Goal: Transaction & Acquisition: Purchase product/service

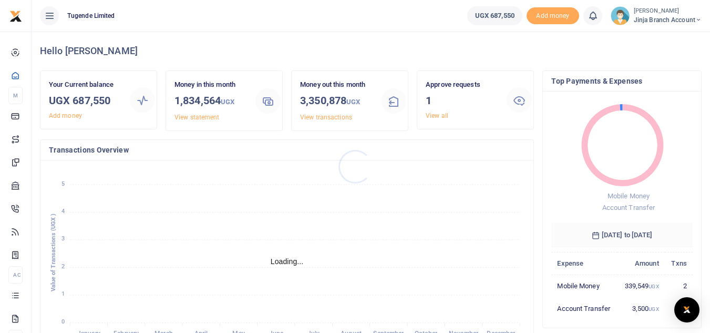
scroll to position [8, 8]
click at [522, 101] on icon at bounding box center [519, 100] width 13 height 13
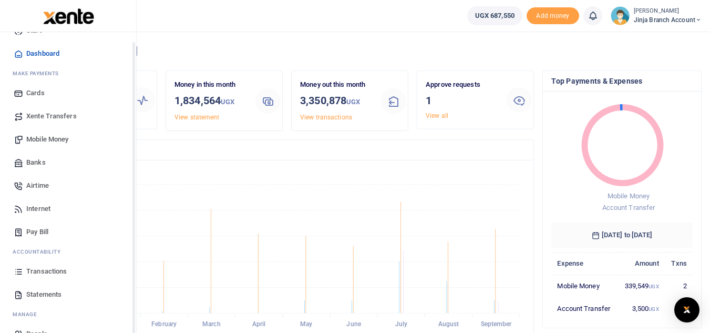
scroll to position [42, 0]
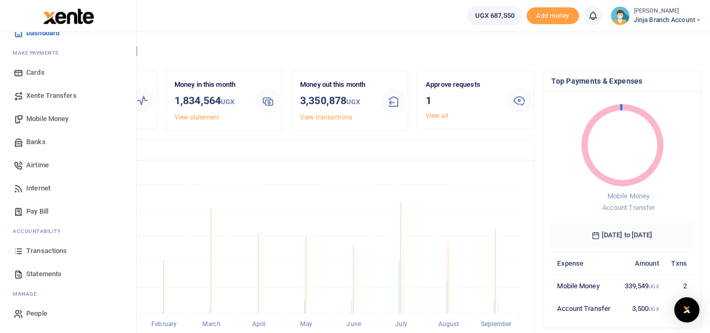
click at [43, 247] on span "Transactions" at bounding box center [46, 250] width 40 height 11
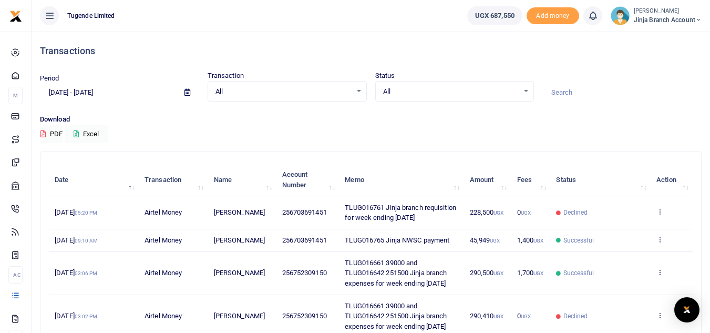
drag, startPoint x: 342, startPoint y: 202, endPoint x: 363, endPoint y: 229, distance: 33.7
click at [363, 229] on td "TLUG016761 Jinja branch requisition for week ending 20 Sept 2025" at bounding box center [401, 212] width 125 height 33
copy span "TLUG016761 Jinja branch requisition for week ending 20 Sept 2025"
drag, startPoint x: 334, startPoint y: 295, endPoint x: 280, endPoint y: 296, distance: 54.6
click at [280, 295] on td "256752309150" at bounding box center [307, 273] width 63 height 43
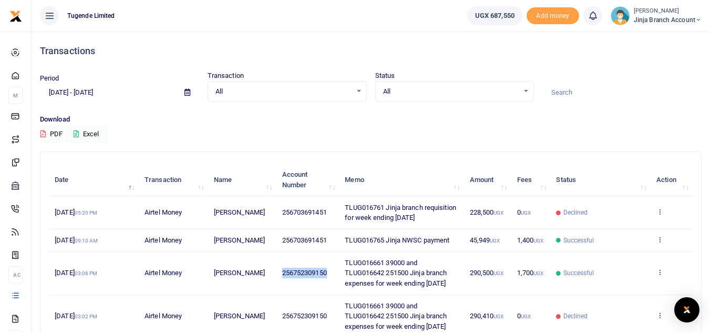
copy span "256752309150"
drag, startPoint x: 344, startPoint y: 207, endPoint x: 380, endPoint y: 229, distance: 42.2
click at [380, 229] on td "TLUG016761 Jinja branch requisition for week ending 20 Sept 2025" at bounding box center [401, 212] width 125 height 33
copy span "TLUG016761 Jinja branch requisition for week ending 20 Sept 2025"
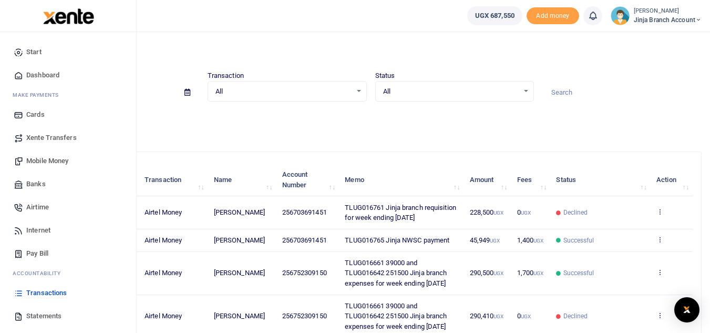
click at [47, 162] on span "Mobile Money" at bounding box center [47, 161] width 42 height 11
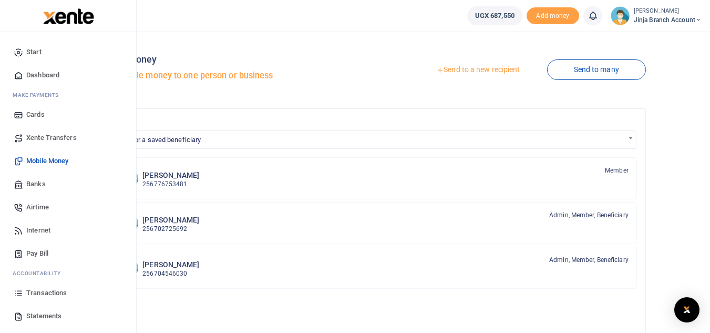
click at [48, 158] on span "Mobile Money" at bounding box center [47, 161] width 42 height 11
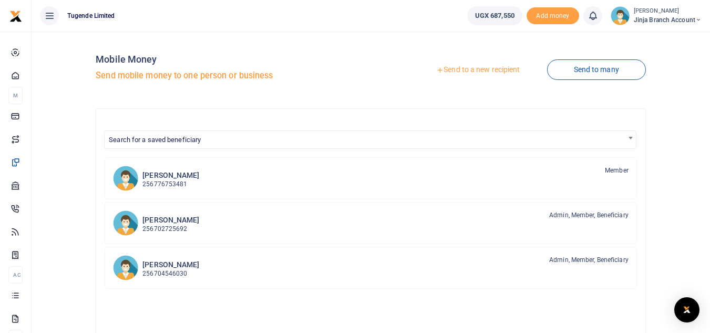
click at [479, 66] on link "Send to a new recipient" at bounding box center [477, 69] width 137 height 19
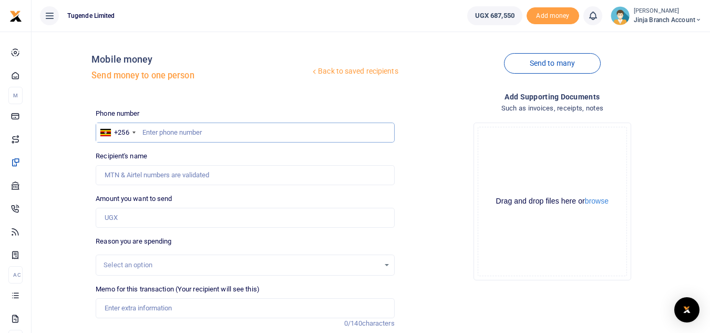
click at [148, 130] on input "text" at bounding box center [245, 132] width 298 height 20
paste input "256752309150"
type input "256752309150"
click at [154, 131] on input "256752309150" at bounding box center [245, 132] width 298 height 20
type input "Loyce Nyadoi"
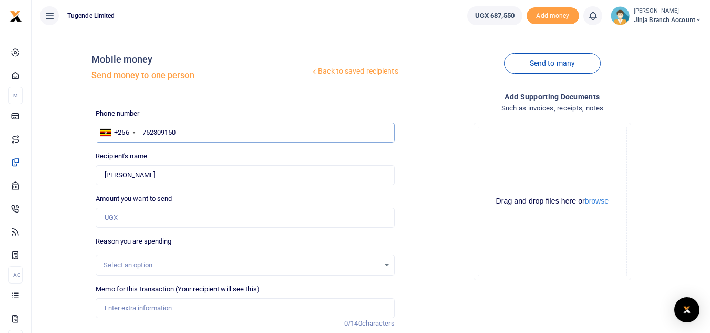
type input "752309150"
click at [138, 220] on input "Amount you want to send" at bounding box center [245, 218] width 298 height 20
type input "228,500"
click at [141, 305] on input "Memo for this transaction (Your recipient will see this)" at bounding box center [245, 308] width 298 height 20
paste input "TLUG016761 Jinja branch requisition for week ending 20 Sept 2025"
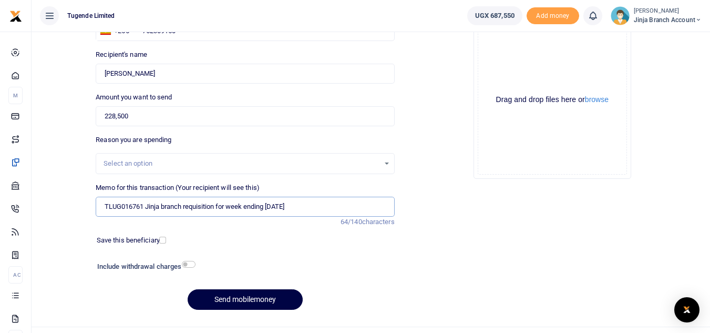
scroll to position [105, 0]
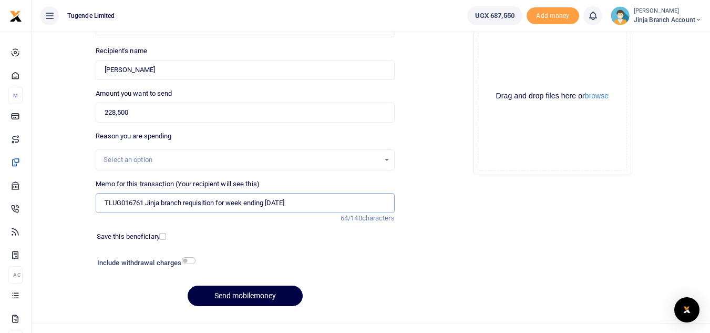
type input "TLUG016761 Jinja branch requisition for week ending 20 Sept 2025"
click at [191, 263] on input "checkbox" at bounding box center [189, 260] width 14 height 7
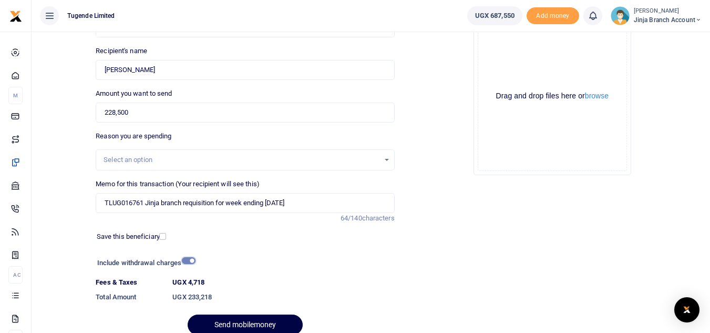
click at [191, 263] on input "checkbox" at bounding box center [189, 260] width 14 height 7
checkbox input "false"
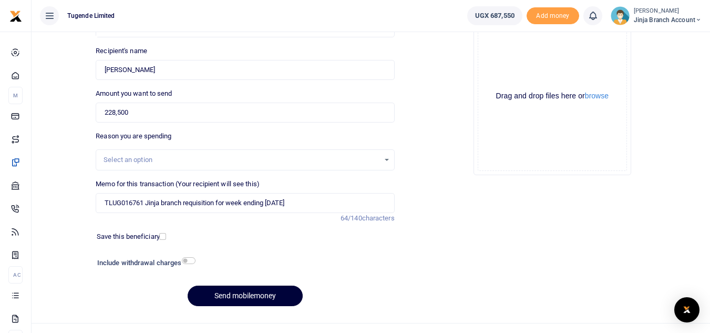
click at [245, 298] on button "Send mobilemoney" at bounding box center [245, 295] width 115 height 20
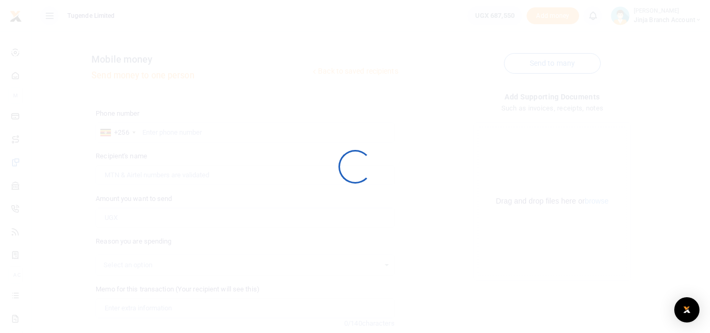
scroll to position [105, 0]
